Goal: Transaction & Acquisition: Purchase product/service

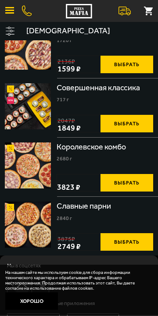
scroll to position [976, 0]
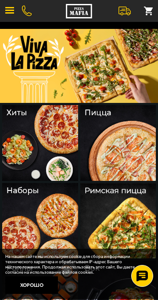
click at [31, 192] on img at bounding box center [40, 221] width 76 height 76
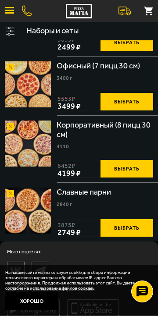
scroll to position [1885, 0]
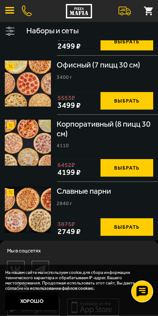
click at [60, 142] on div "Корпоративный (8 пицц 30 см) 4110 Деревенская 30 см (толстое с сыром), 4 сыра 3…" at bounding box center [105, 148] width 96 height 57
click at [45, 143] on img at bounding box center [28, 143] width 46 height 46
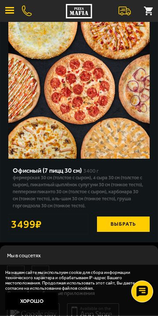
scroll to position [562, 0]
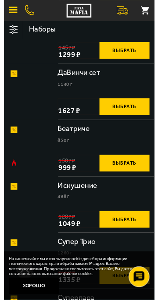
scroll to position [1885, 0]
